Goal: Transaction & Acquisition: Purchase product/service

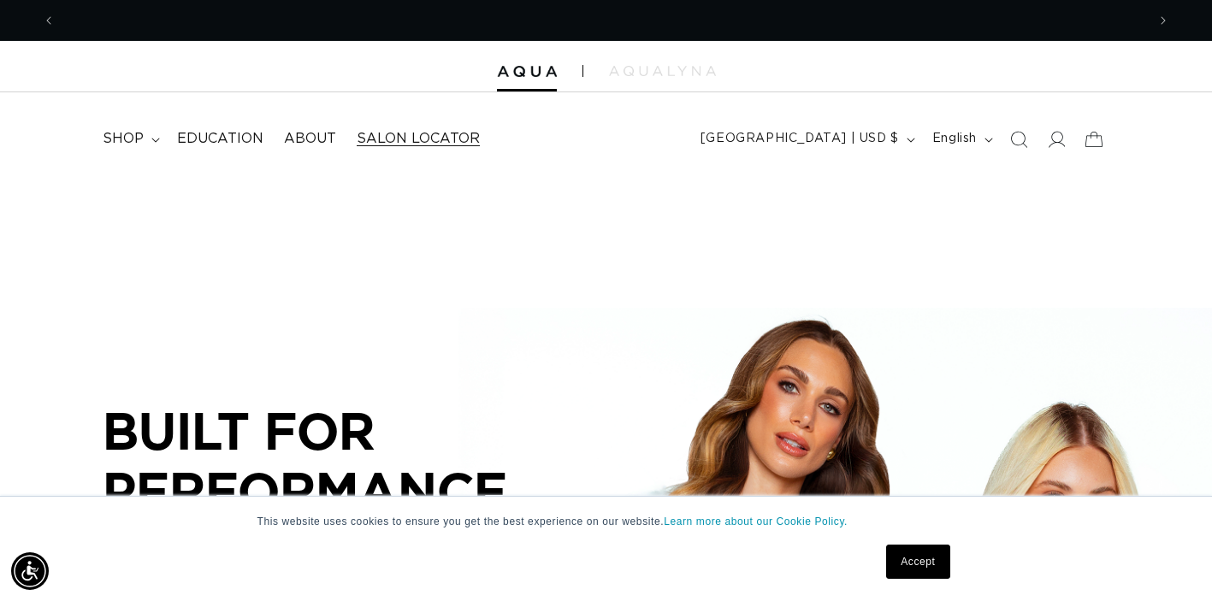
scroll to position [0, 1091]
click at [417, 125] on link "Salon Locator" at bounding box center [418, 139] width 144 height 38
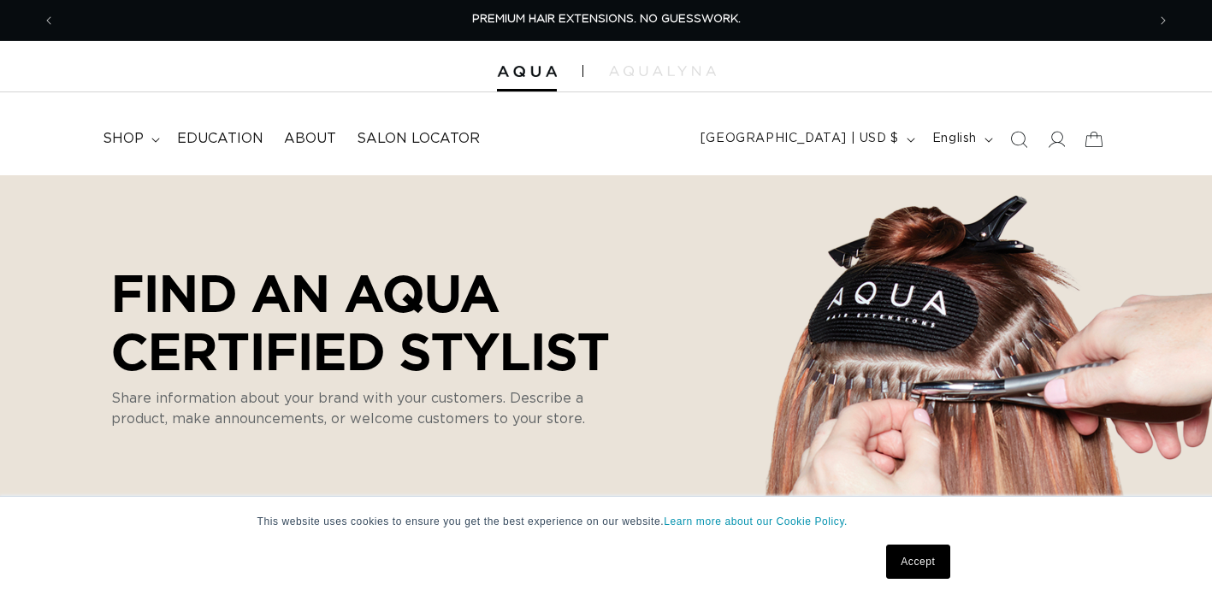
select select "m"
click at [122, 139] on span "shop" at bounding box center [123, 139] width 41 height 18
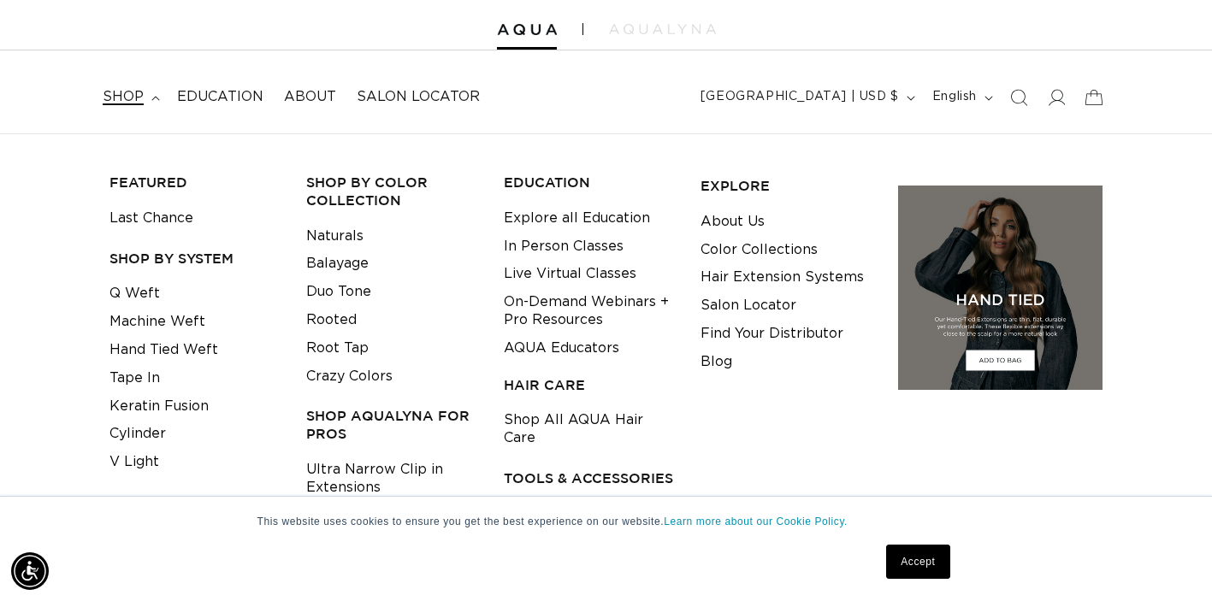
scroll to position [0, 1091]
click at [170, 350] on link "Hand Tied Weft" at bounding box center [164, 350] width 109 height 28
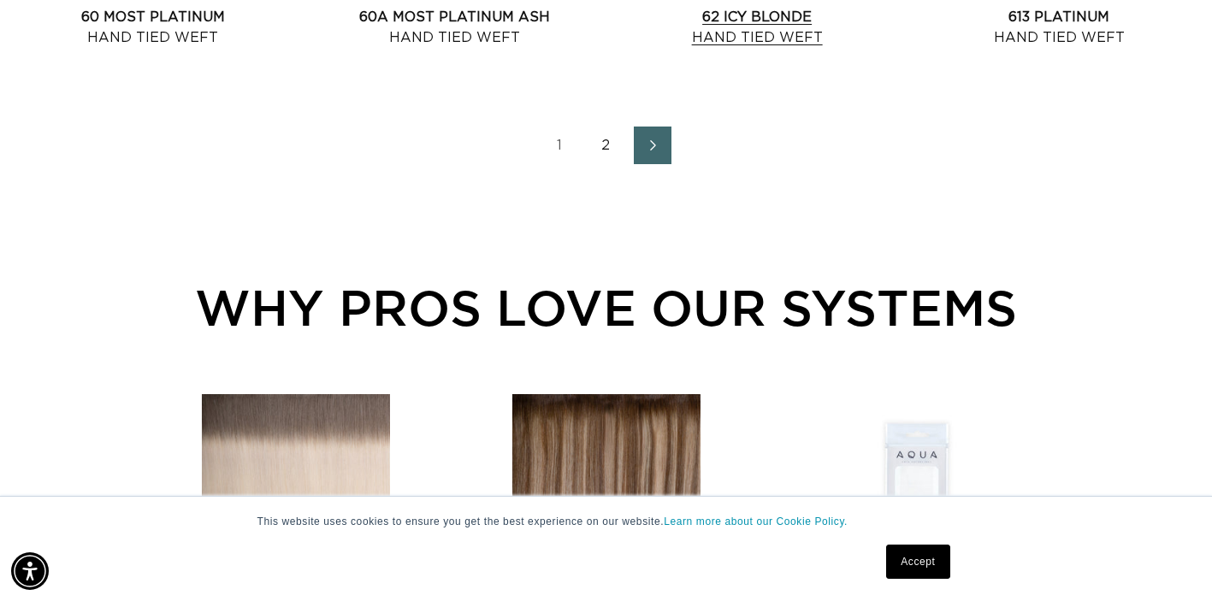
scroll to position [2234, 0]
click at [621, 160] on link "2" at bounding box center [607, 145] width 38 height 38
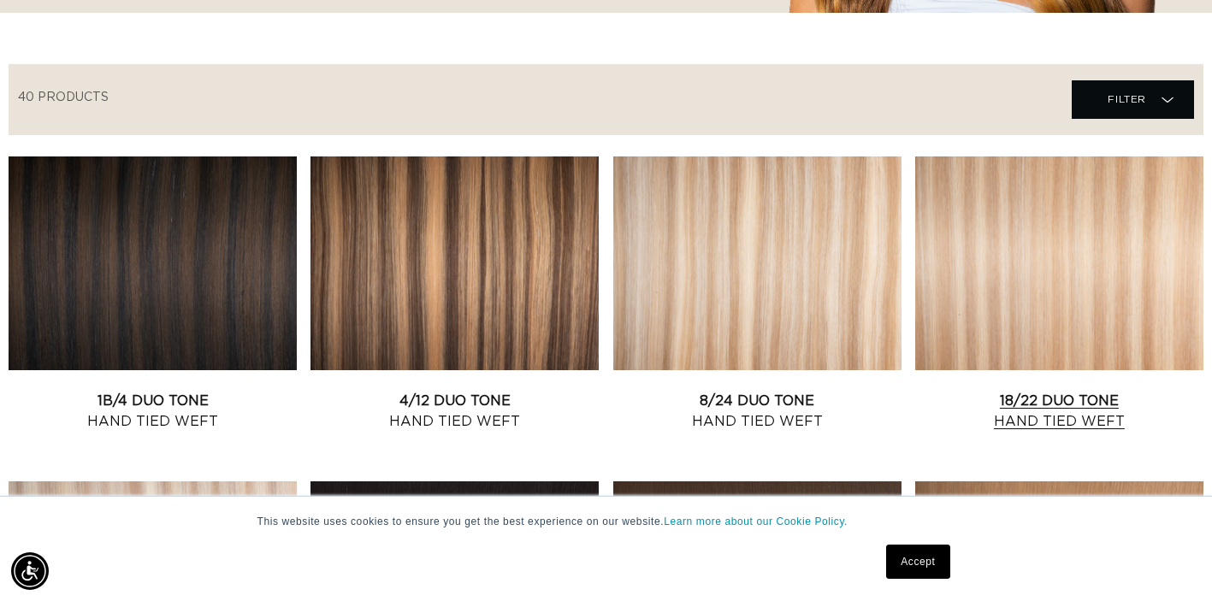
scroll to position [0, 2181]
click at [1072, 391] on link "18/22 Duo Tone Hand Tied Weft" at bounding box center [1059, 411] width 288 height 41
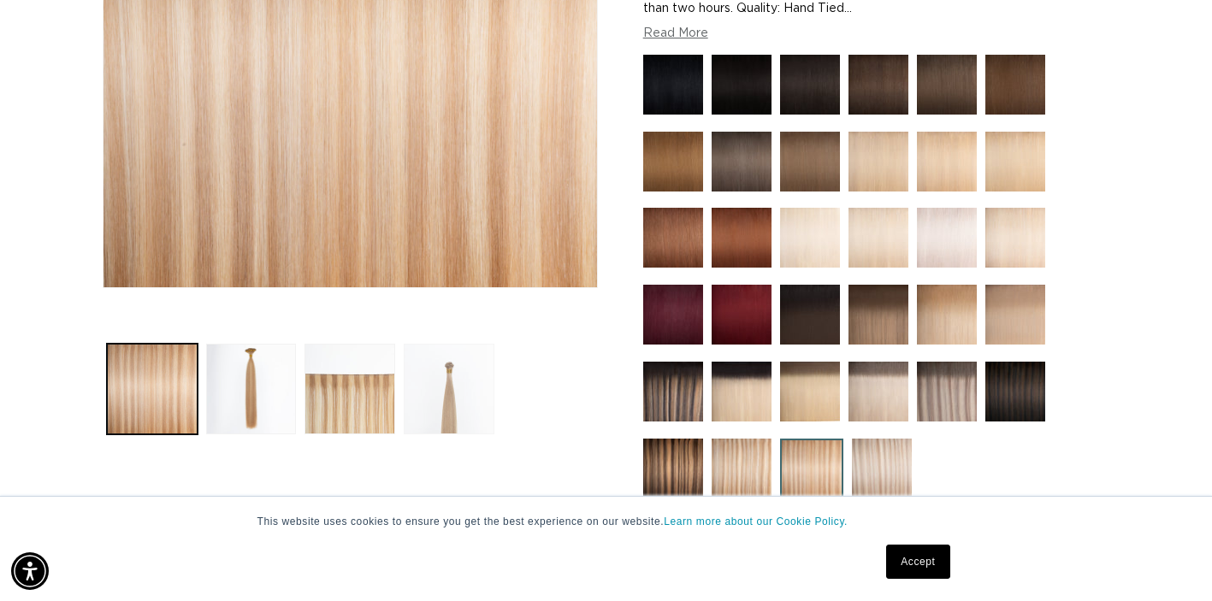
scroll to position [0, 1091]
click at [465, 385] on button "Load image 4 in gallery view" at bounding box center [449, 389] width 91 height 91
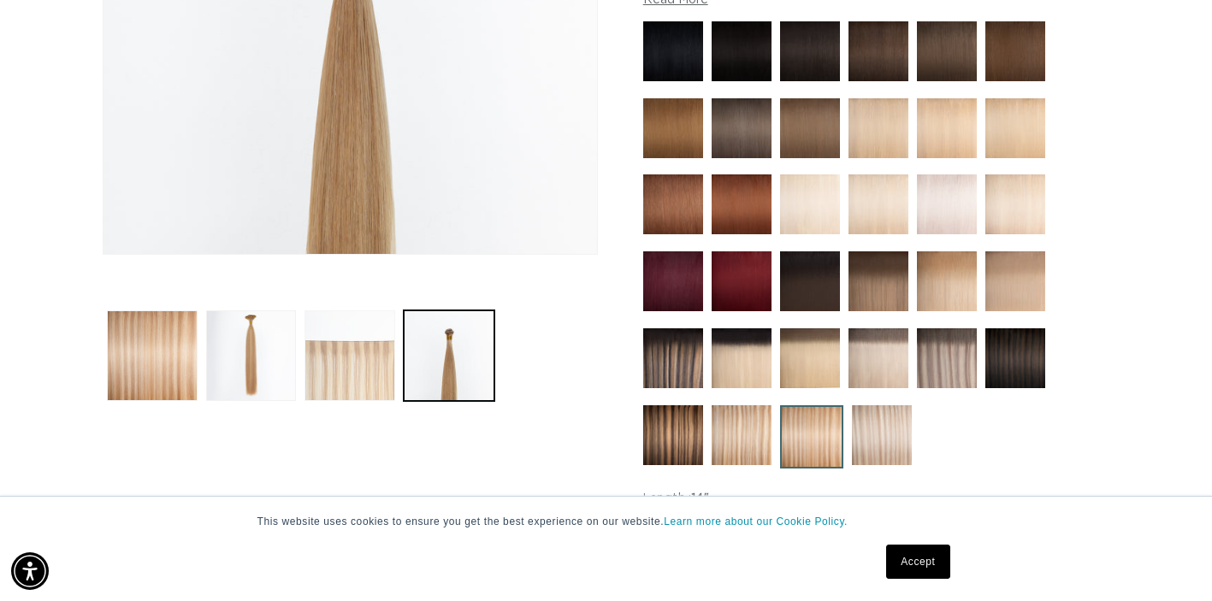
scroll to position [0, 2181]
click at [253, 356] on button "Load image 2 in gallery view" at bounding box center [251, 356] width 91 height 91
